Goal: Information Seeking & Learning: Learn about a topic

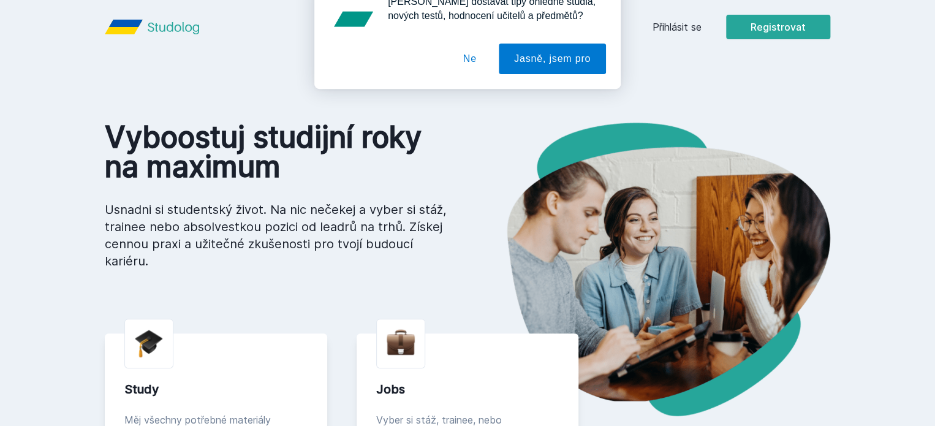
click at [855, 26] on div "[PERSON_NAME] dostávat tipy ohledně studia, nových testů, hodnocení učitelů a p…" at bounding box center [467, 54] width 935 height 109
click at [471, 72] on button "Ne" at bounding box center [470, 79] width 44 height 31
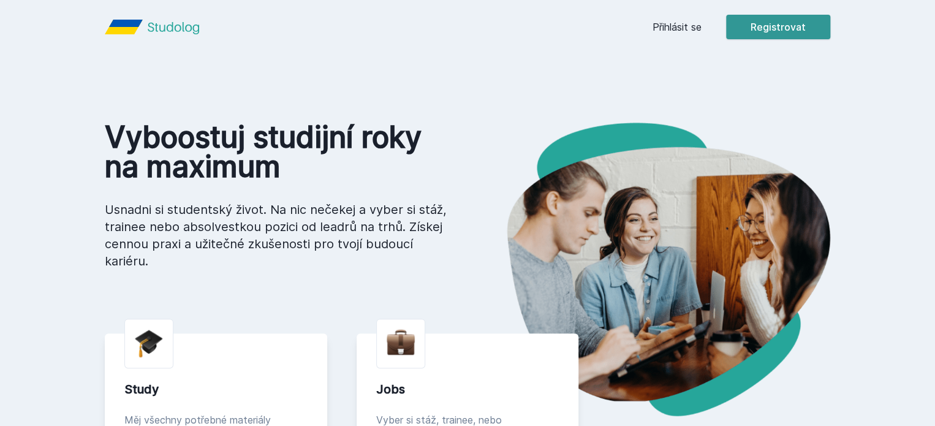
click at [830, 26] on button "Registrovat" at bounding box center [778, 27] width 104 height 25
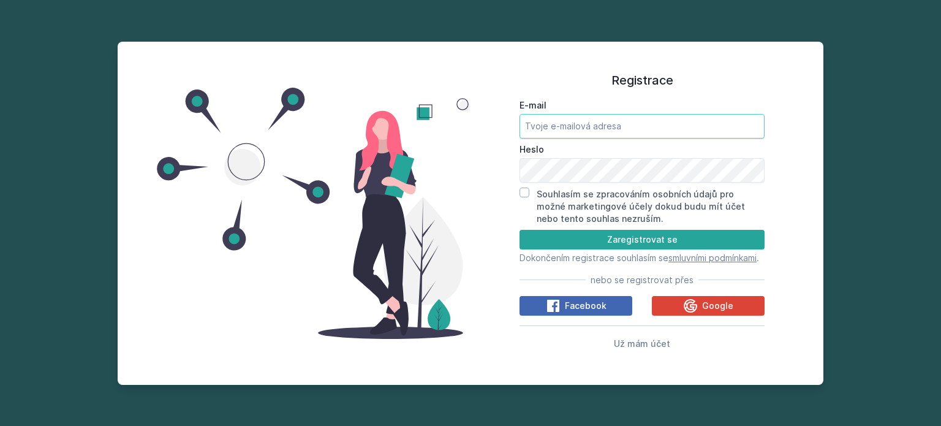
click at [632, 119] on input "E-mail" at bounding box center [641, 126] width 245 height 25
type input "[EMAIL_ADDRESS][DOMAIN_NAME]"
click at [527, 190] on input "Souhlasím se zpracováním osobních údajů pro možné marketingové účely dokud budu…" at bounding box center [524, 192] width 10 height 10
checkbox input "true"
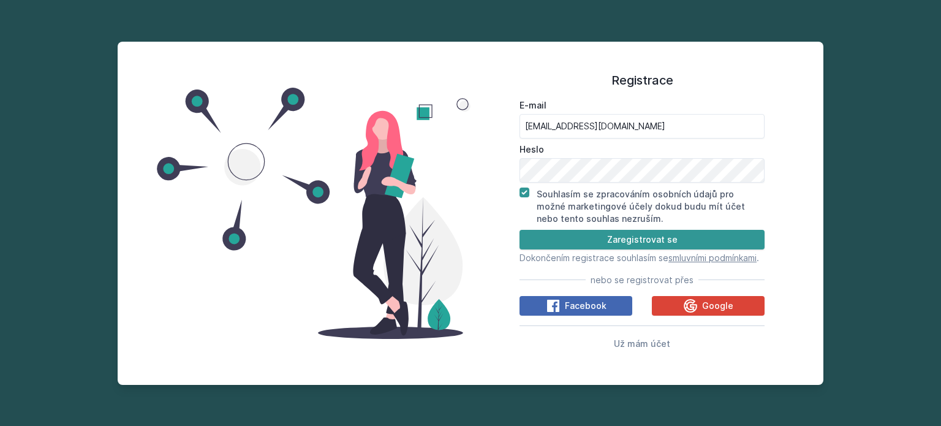
click at [542, 232] on button "Zaregistrovat se" at bounding box center [641, 240] width 245 height 20
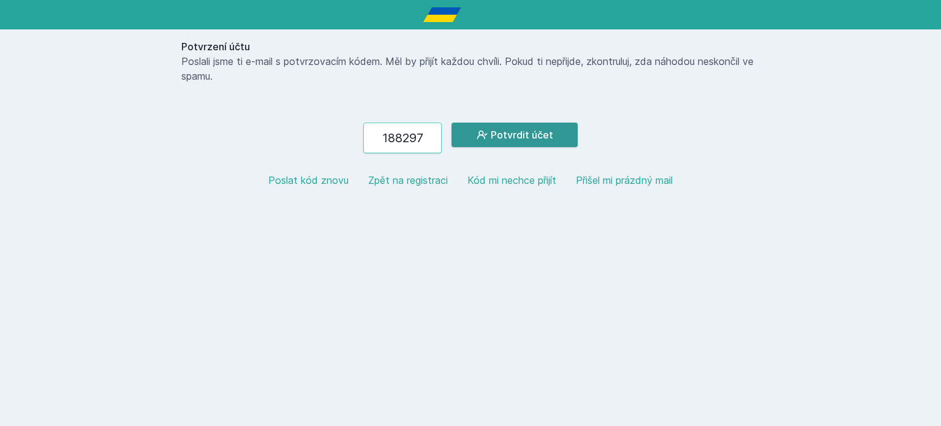
type input "188297"
click at [534, 141] on button "Potvrdit účet" at bounding box center [514, 135] width 126 height 25
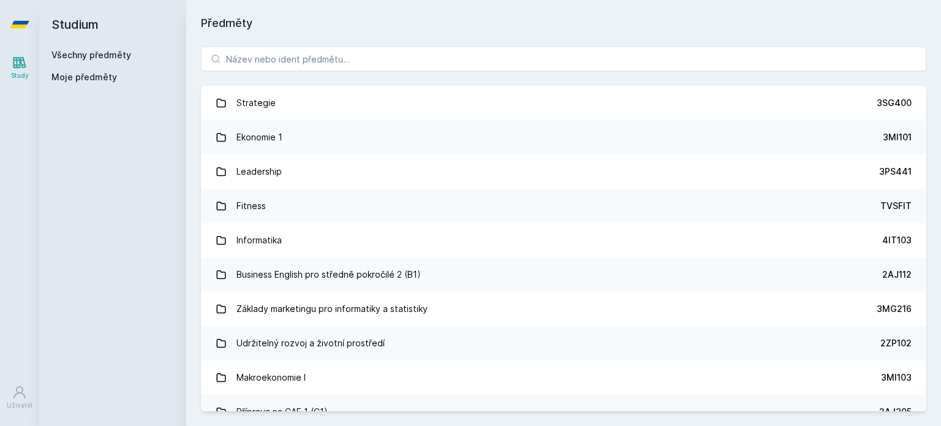
scroll to position [1164, 0]
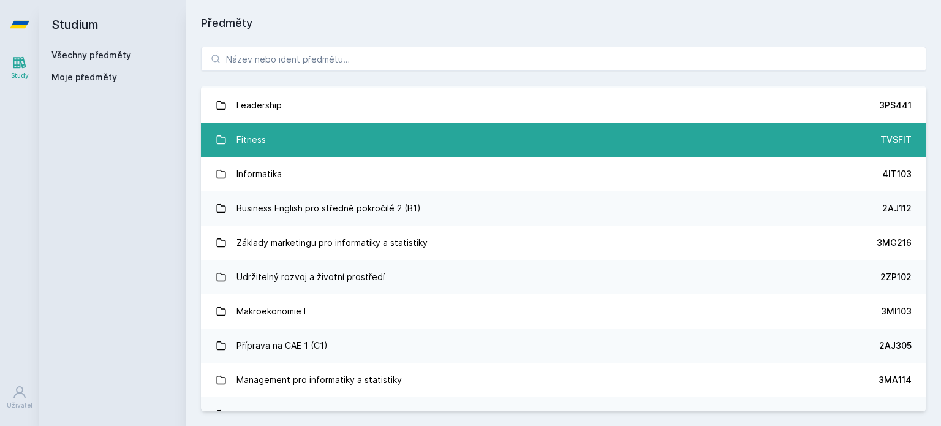
click at [335, 138] on link "Fitness TVSFIT" at bounding box center [563, 140] width 725 height 34
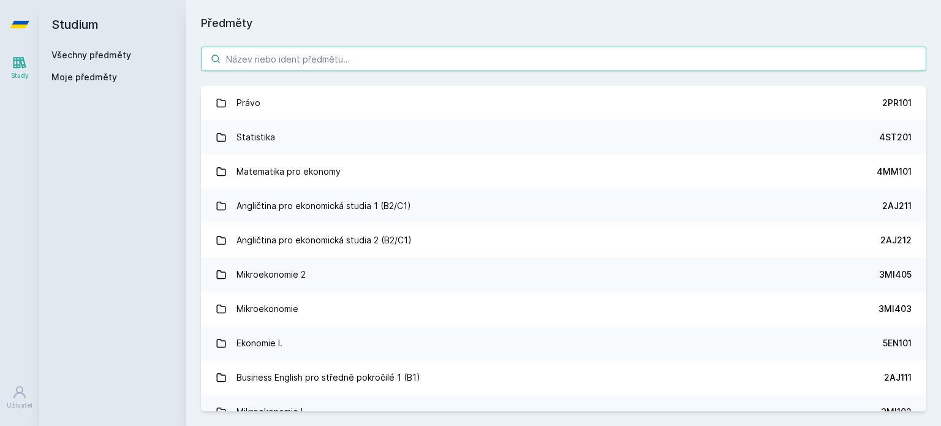
click at [279, 68] on input "search" at bounding box center [563, 59] width 725 height 25
paste input "4MM101"
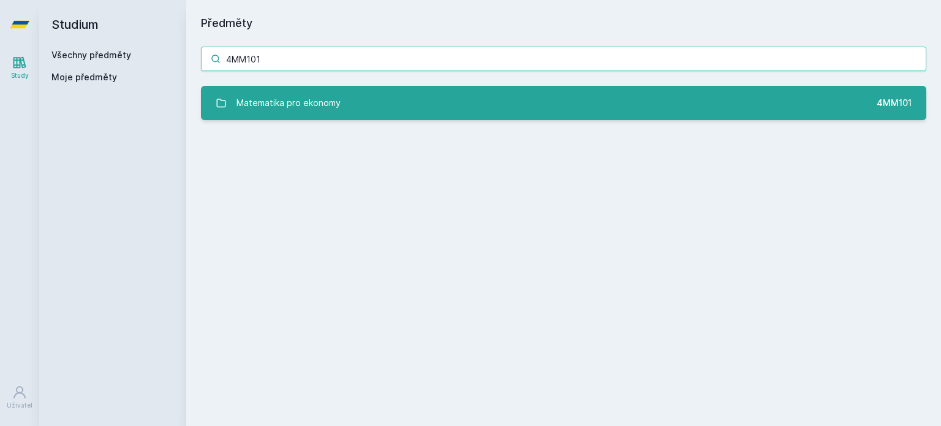
type input "4MM101"
click at [289, 90] on link "Matematika pro ekonomy 4MM101" at bounding box center [563, 103] width 725 height 34
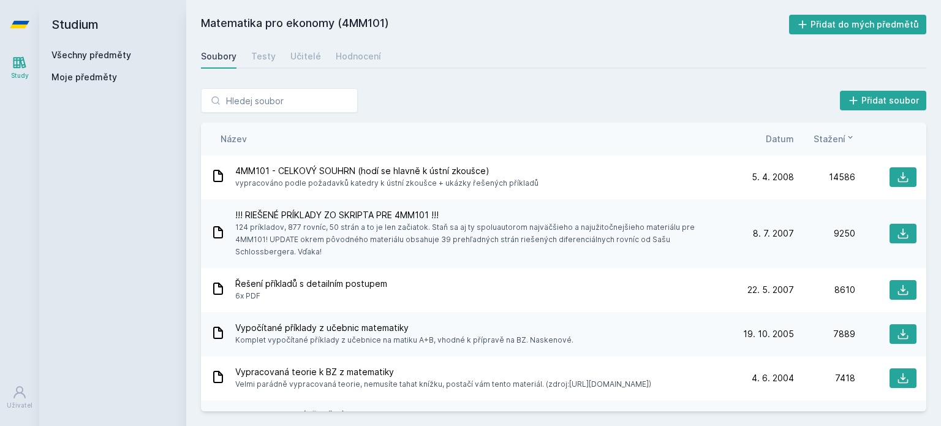
click at [787, 138] on span "Datum" at bounding box center [780, 138] width 28 height 13
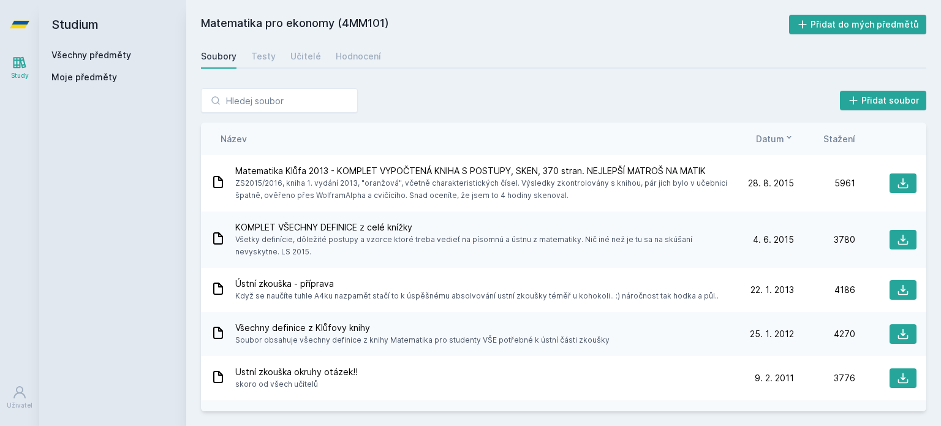
click at [787, 138] on icon at bounding box center [789, 137] width 10 height 10
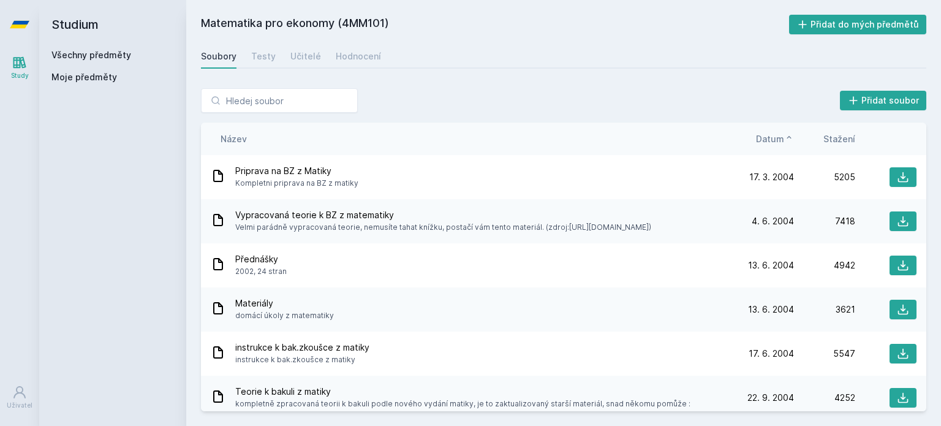
click at [787, 138] on icon at bounding box center [789, 137] width 10 height 10
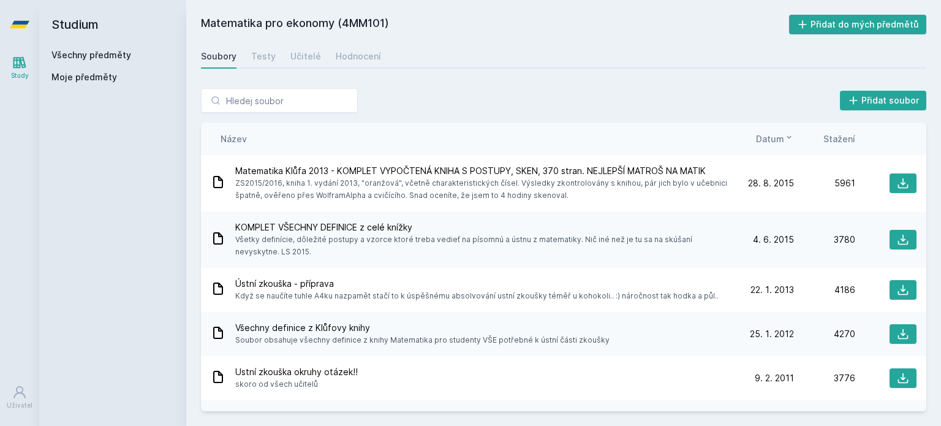
click at [265, 69] on div "Matematika pro ekonomy (4MM101) Přidat do mých předmětů [GEOGRAPHIC_DATA] Testy…" at bounding box center [563, 213] width 725 height 396
click at [263, 56] on div "Testy" at bounding box center [263, 56] width 25 height 12
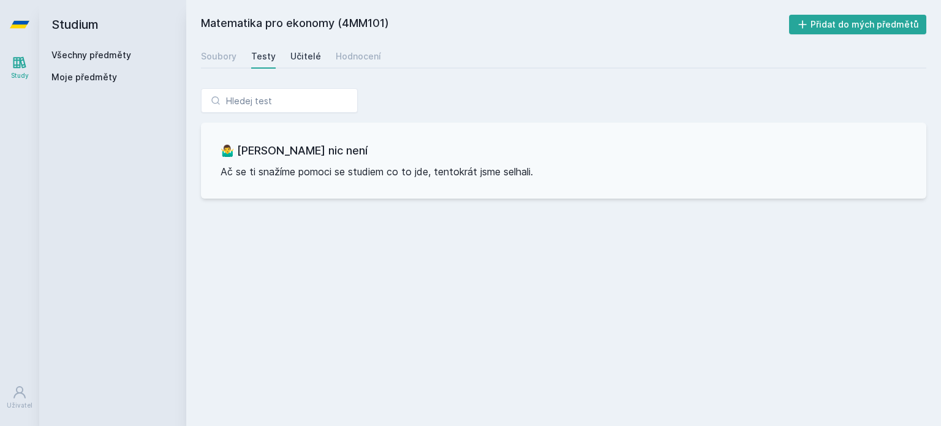
click at [296, 53] on div "Učitelé" at bounding box center [305, 56] width 31 height 12
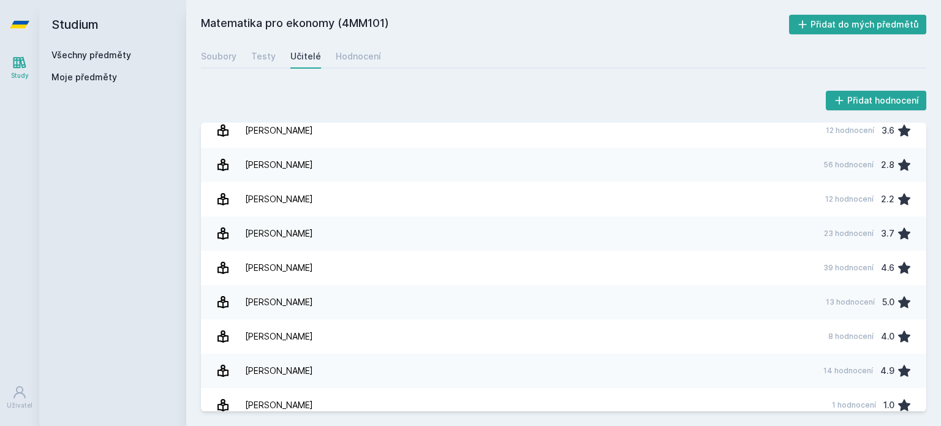
scroll to position [490, 0]
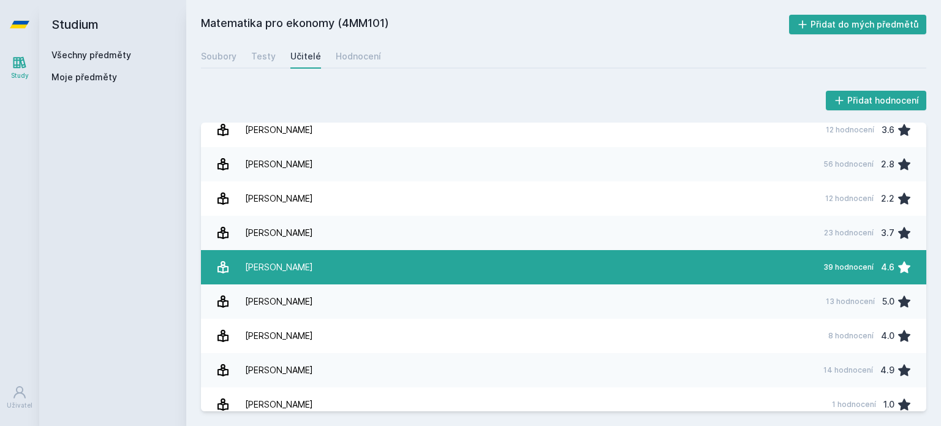
click at [309, 257] on link "[PERSON_NAME] 39 hodnocení 4.6" at bounding box center [563, 267] width 725 height 34
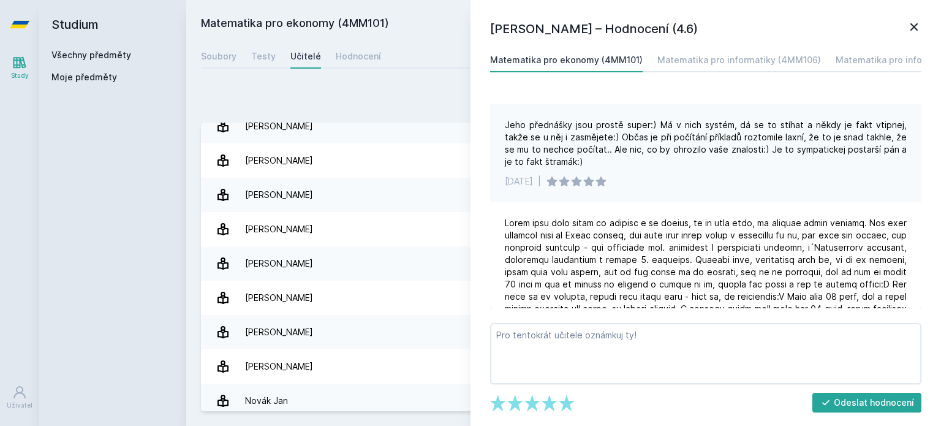
scroll to position [735, 0]
click at [911, 24] on icon at bounding box center [913, 26] width 7 height 7
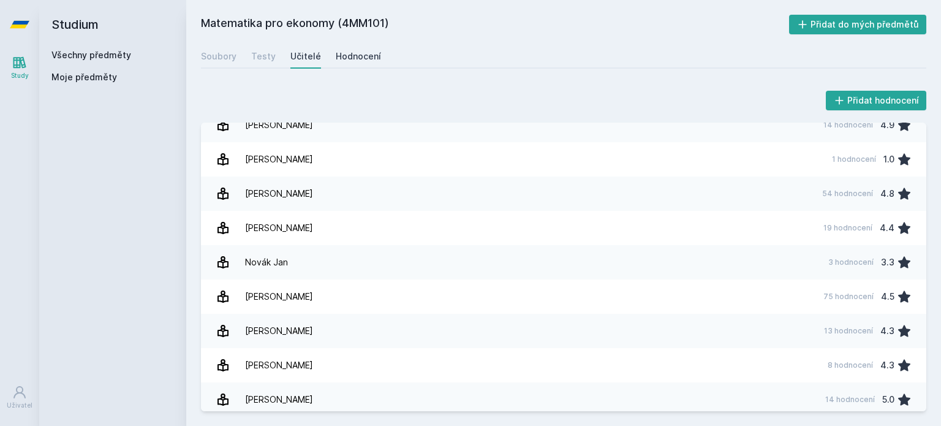
click at [343, 49] on link "Hodnocení" at bounding box center [358, 56] width 45 height 25
